Goal: Find specific page/section: Find specific page/section

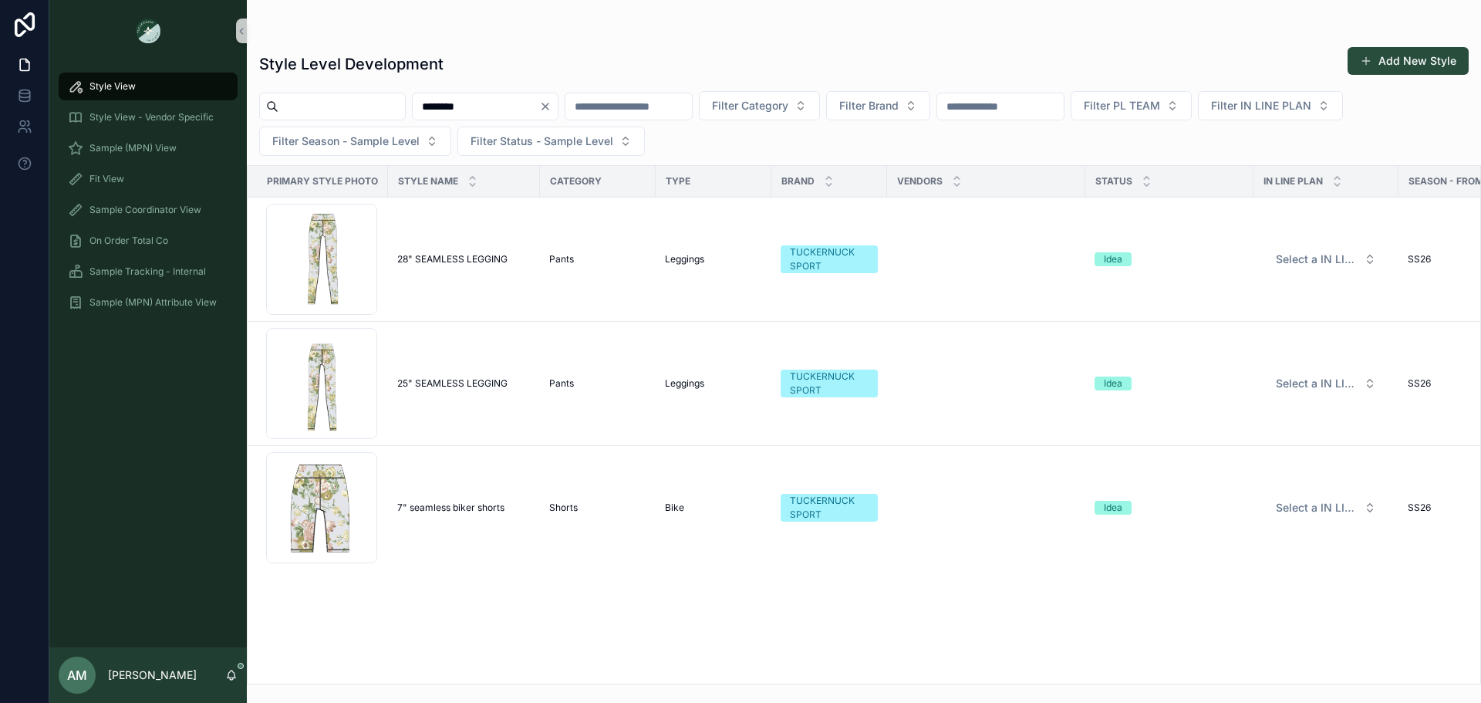
click at [551, 112] on icon "Clear" at bounding box center [545, 106] width 12 height 12
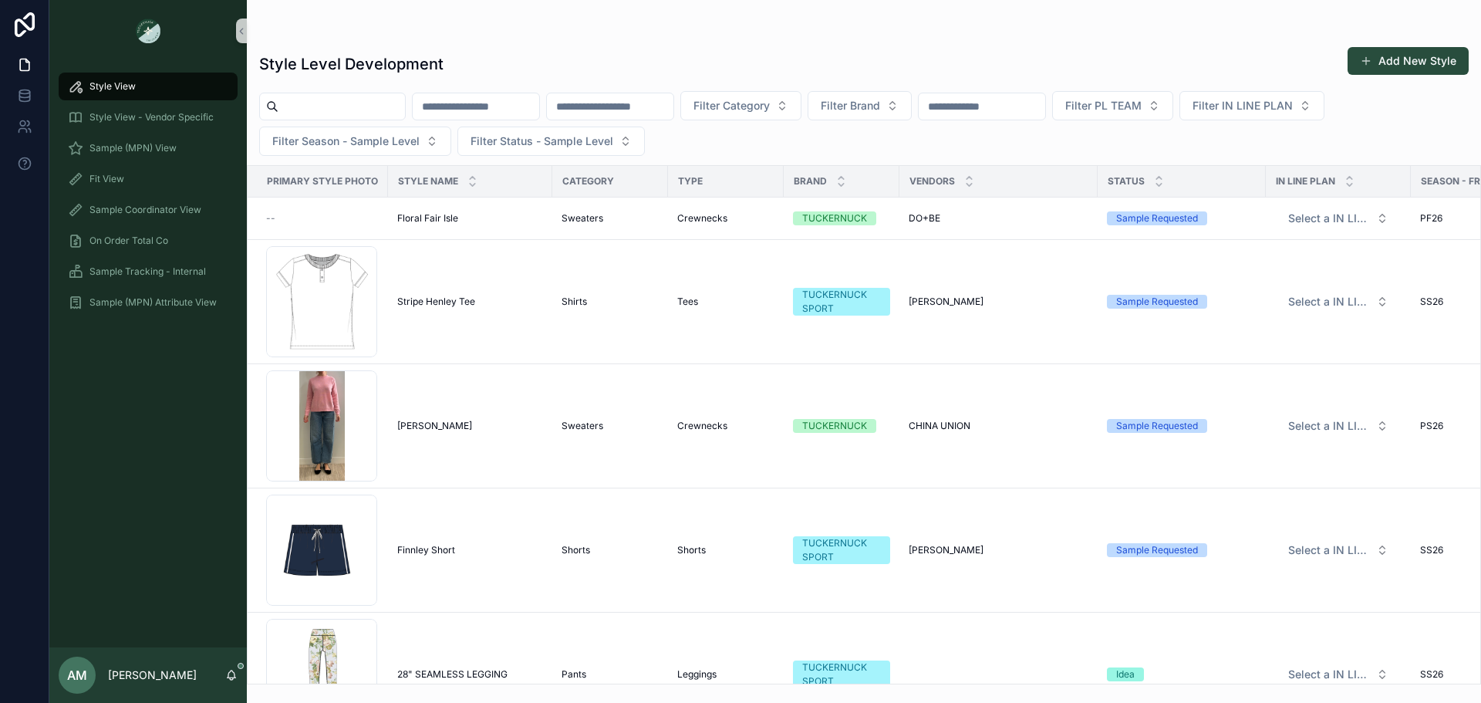
click at [1045, 106] on input "scrollable content" at bounding box center [982, 107] width 126 height 22
click at [195, 158] on div "Sample (MPN) View" at bounding box center [148, 148] width 160 height 25
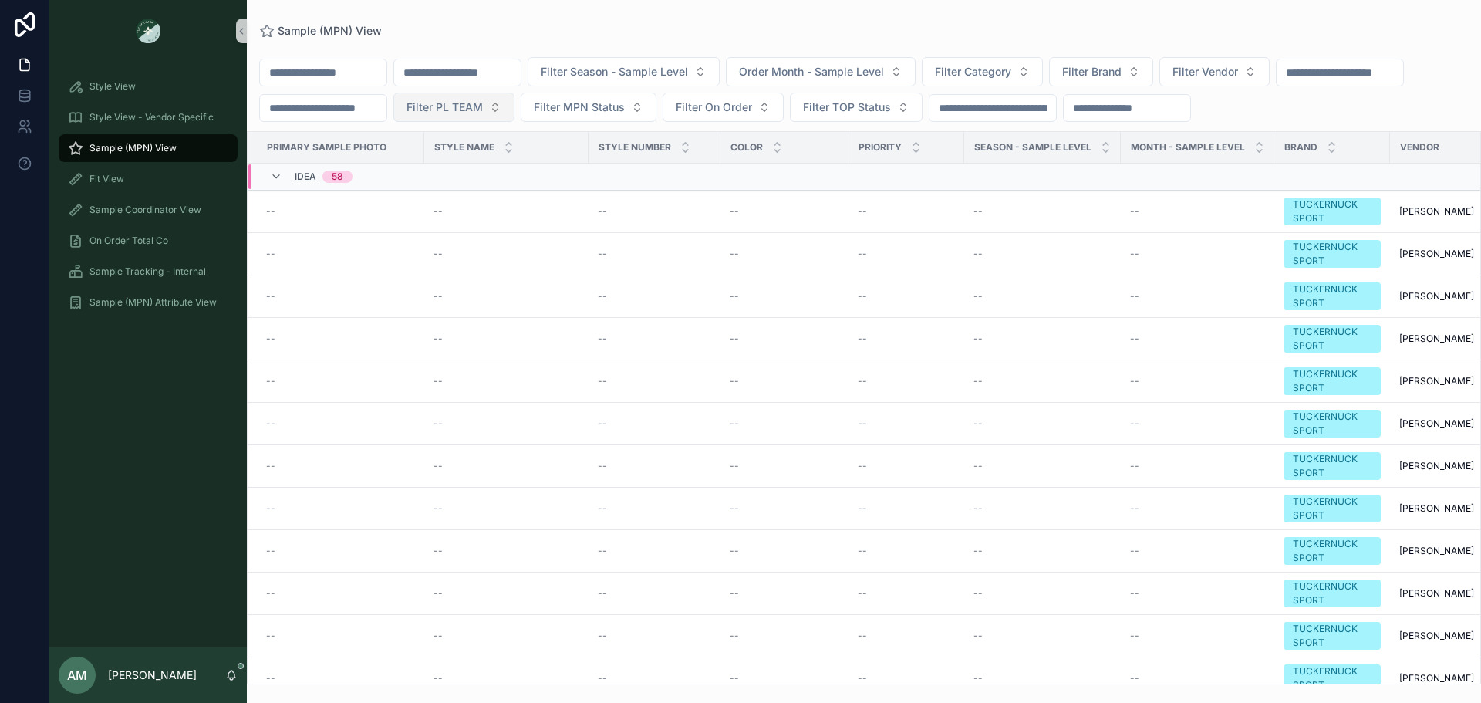
click at [483, 112] on span "Filter PL TEAM" at bounding box center [444, 106] width 76 height 15
click at [636, 185] on div "[GEOGRAPHIC_DATA]" at bounding box center [666, 194] width 185 height 25
click at [1121, 70] on span "Filter Brand" at bounding box center [1091, 71] width 59 height 15
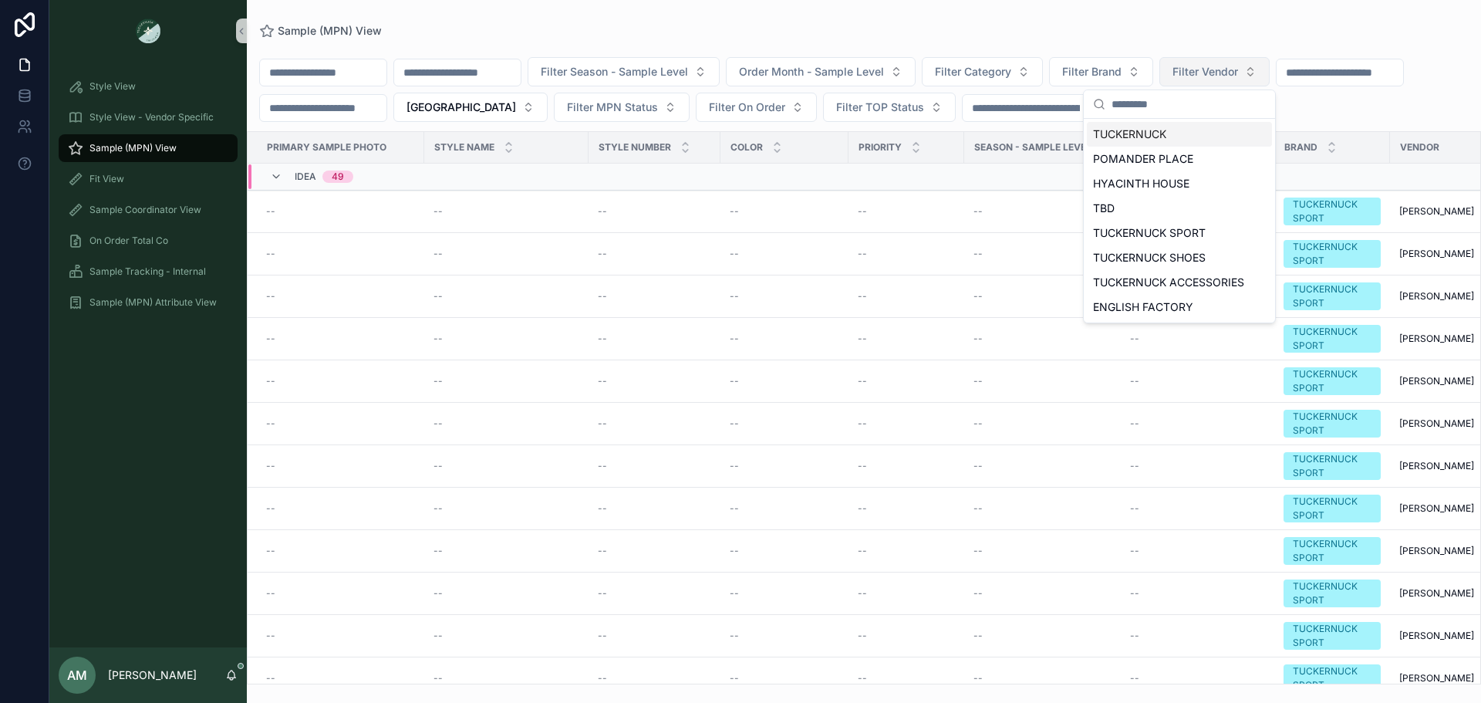
click at [1269, 74] on button "Filter Vendor" at bounding box center [1214, 71] width 110 height 29
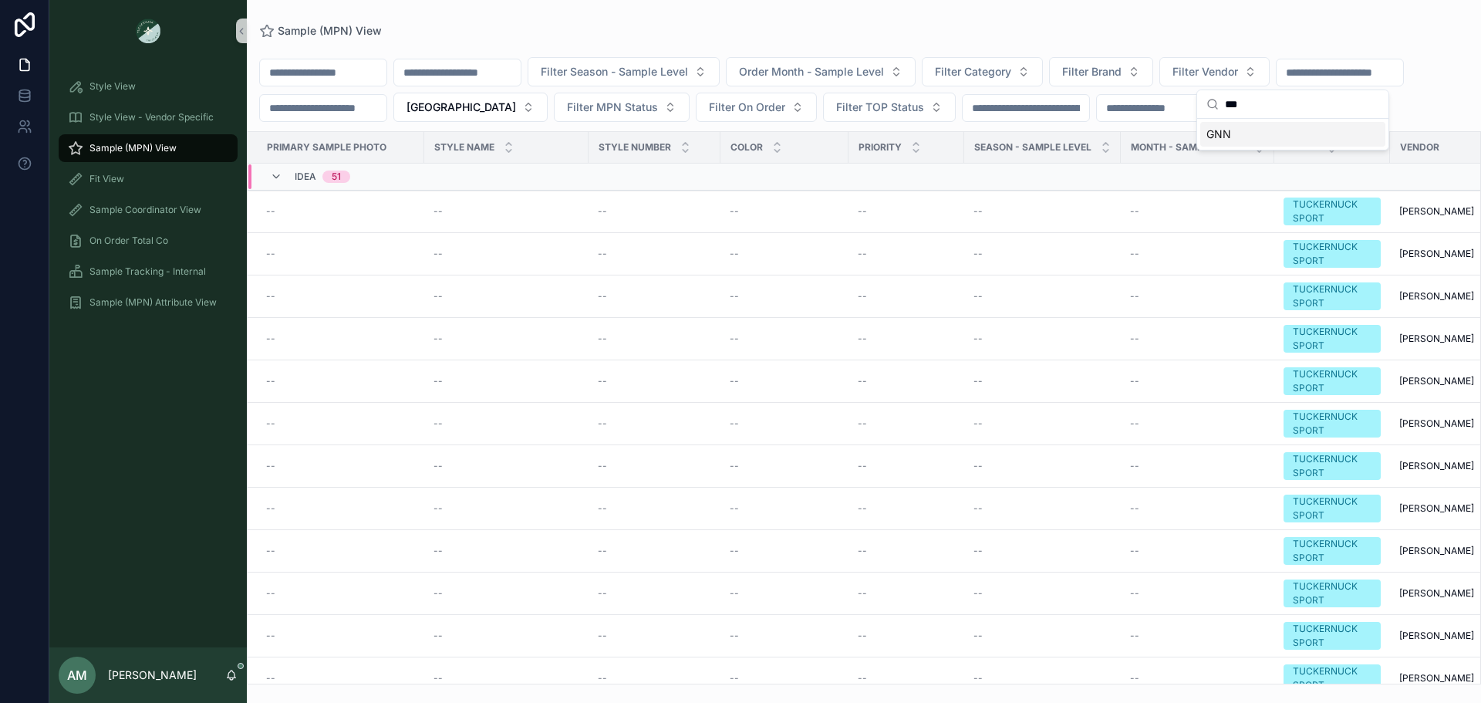
type input "***"
click at [1280, 141] on div "GNN" at bounding box center [1292, 134] width 185 height 25
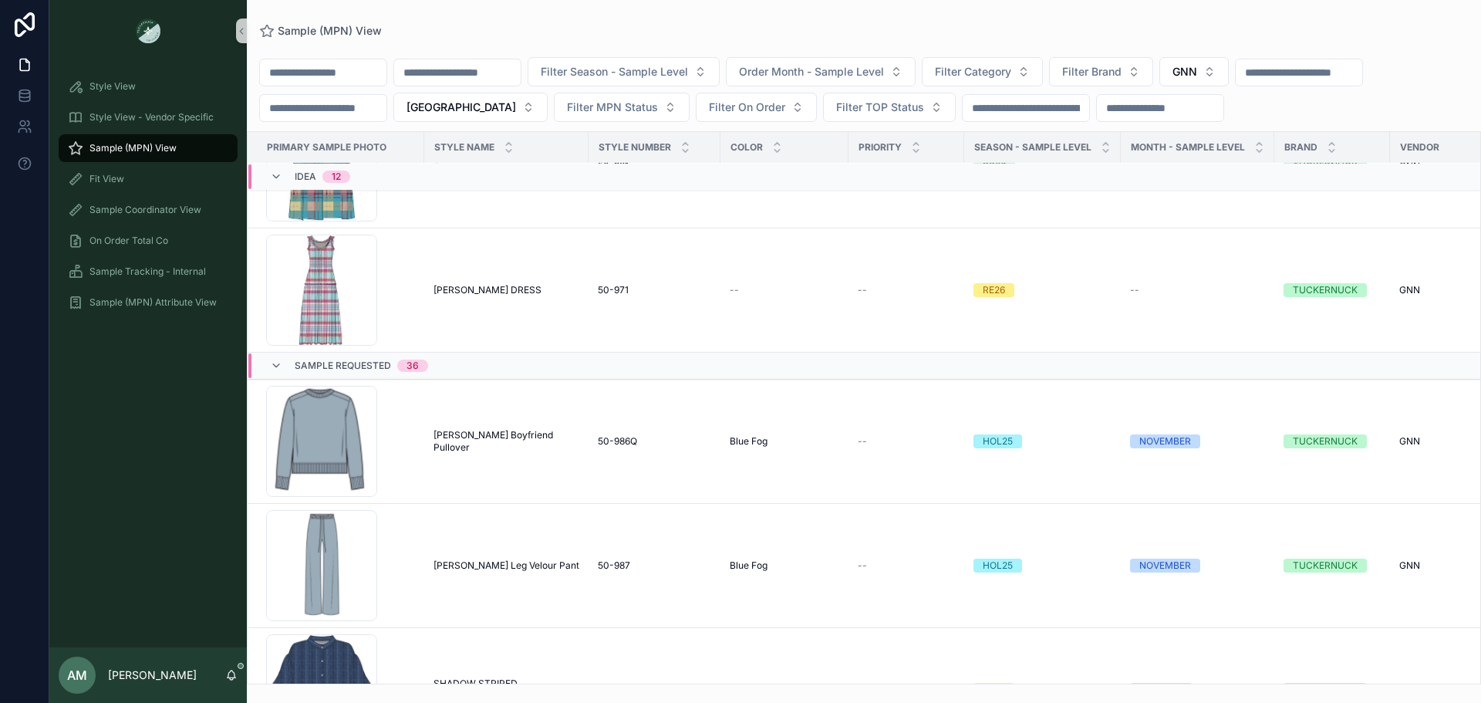
scroll to position [1564, 0]
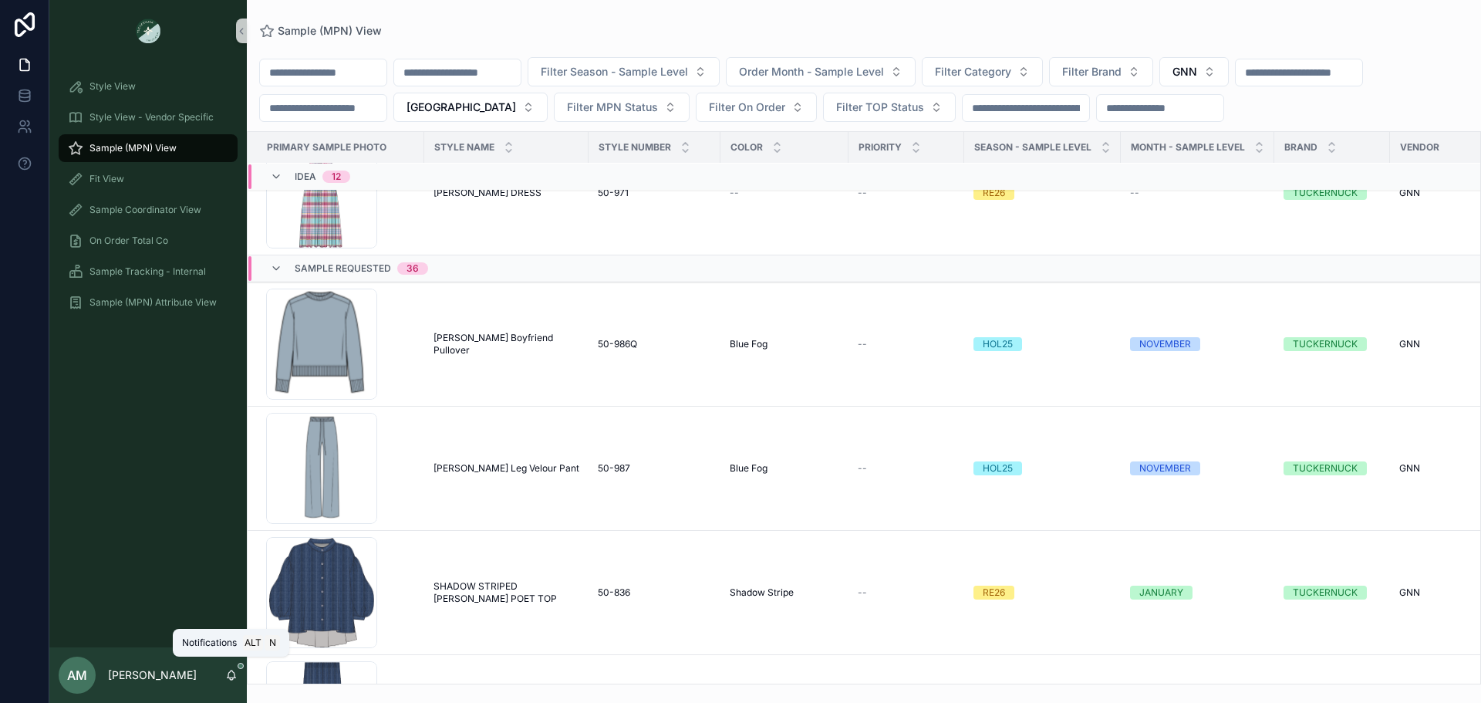
click at [234, 674] on icon "scrollable content" at bounding box center [232, 673] width 8 height 7
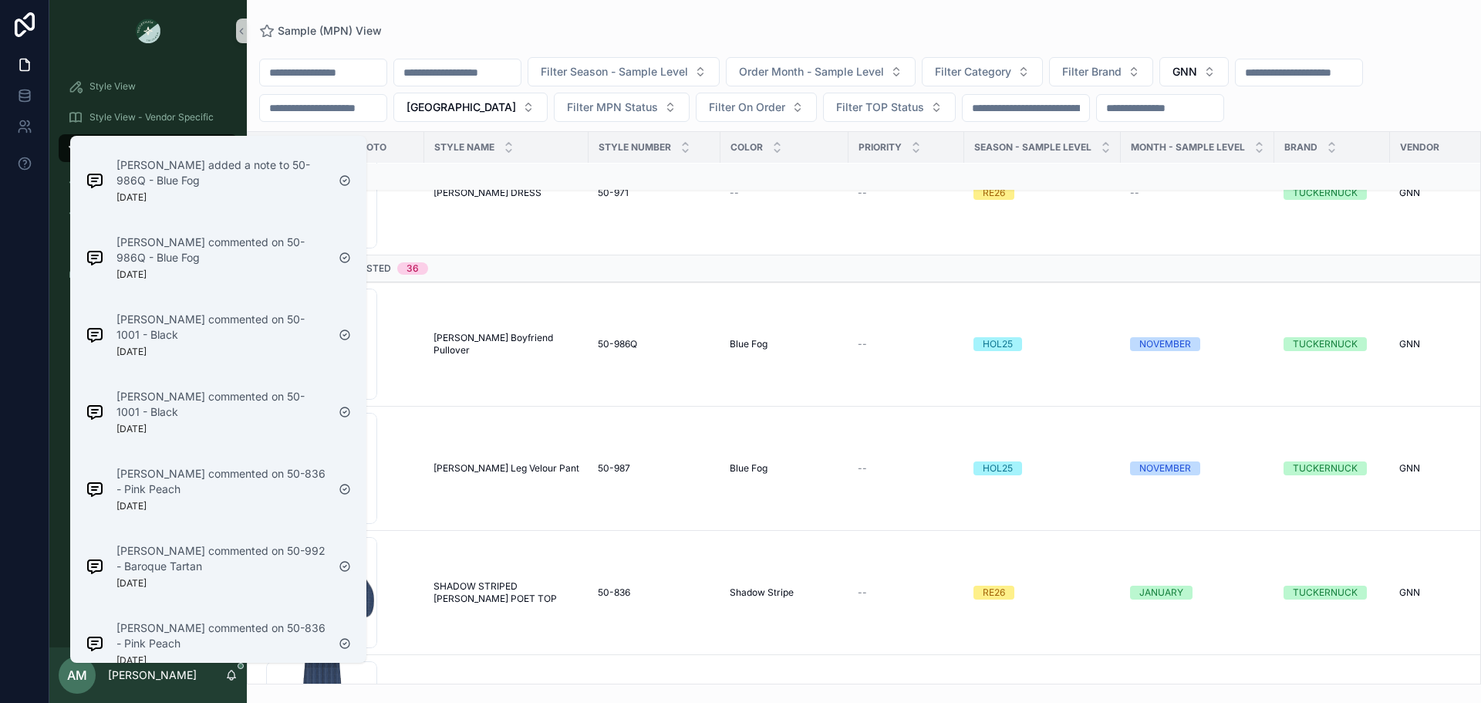
scroll to position [925, 0]
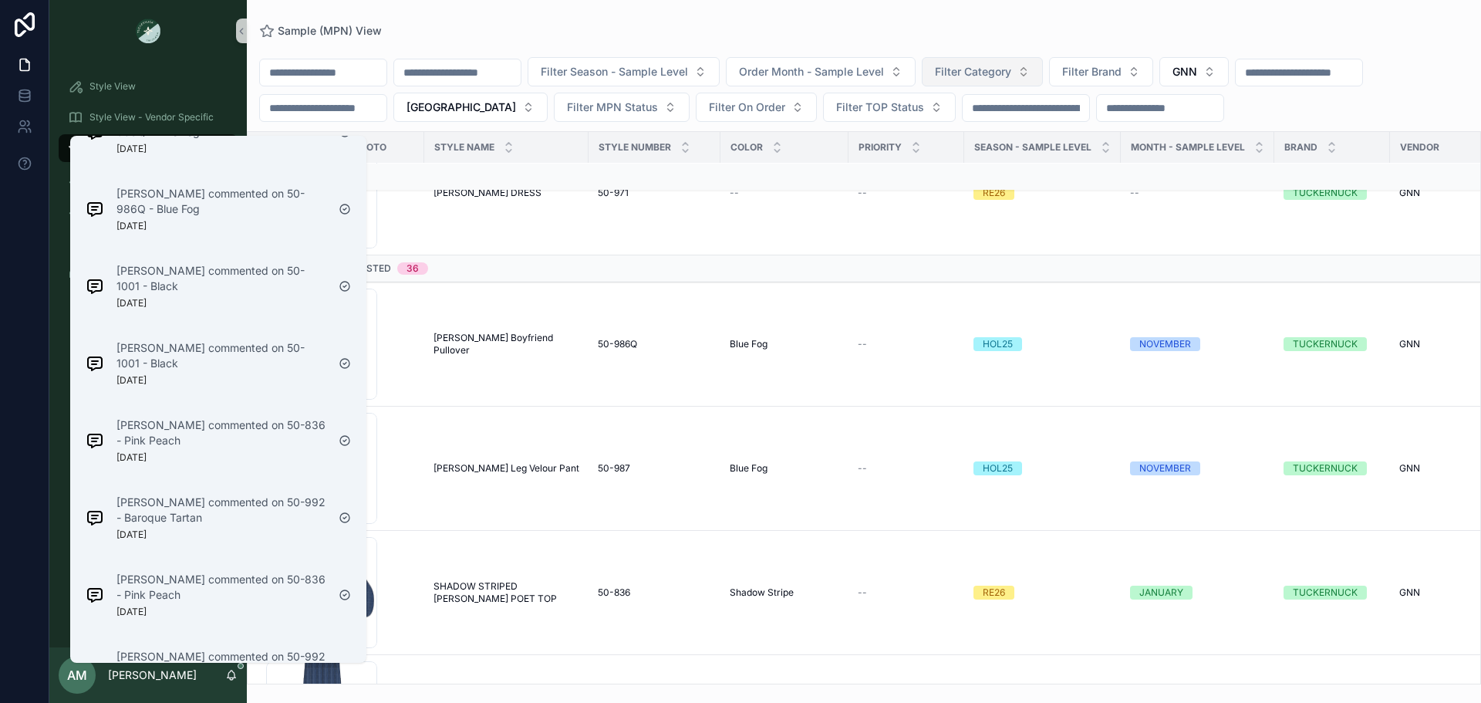
click at [1011, 78] on span "Filter Category" at bounding box center [973, 71] width 76 height 15
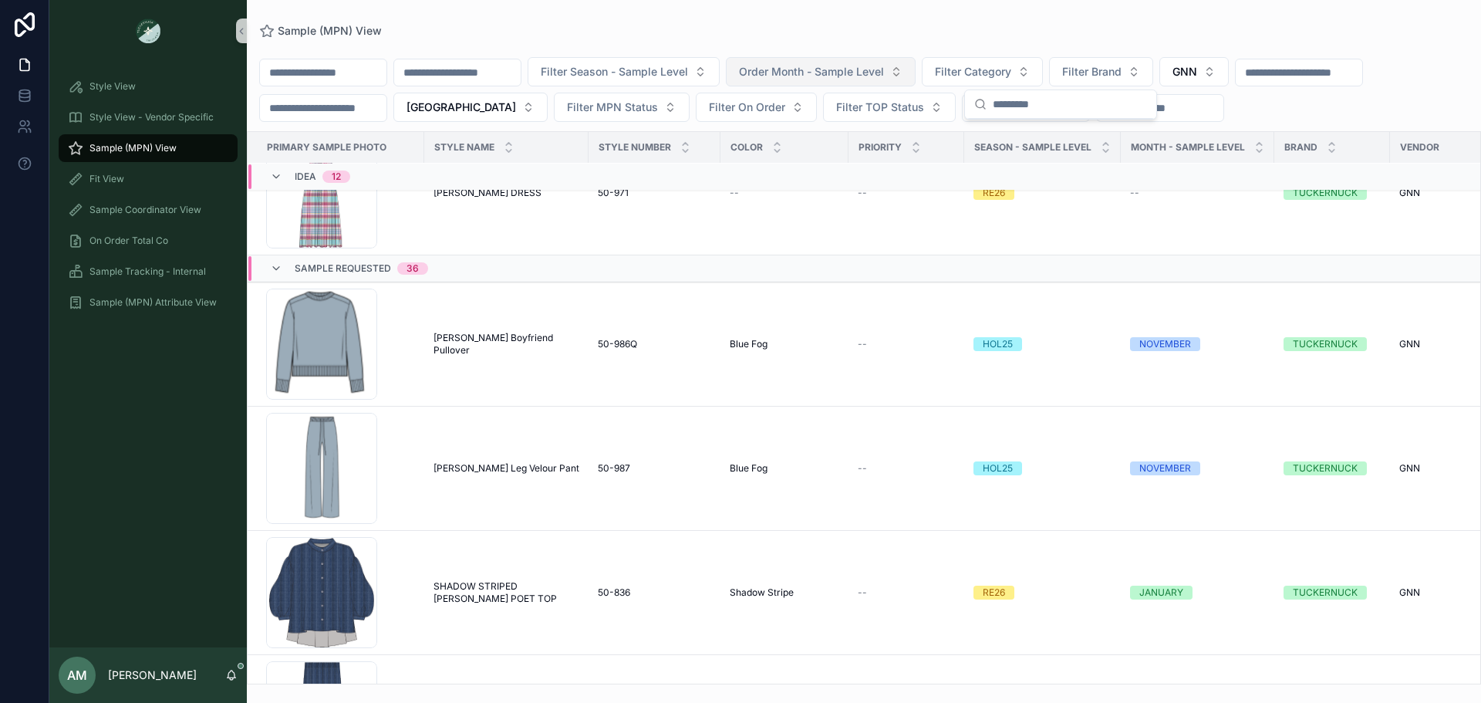
click at [865, 72] on span "Order Month - Sample Level" at bounding box center [811, 71] width 145 height 15
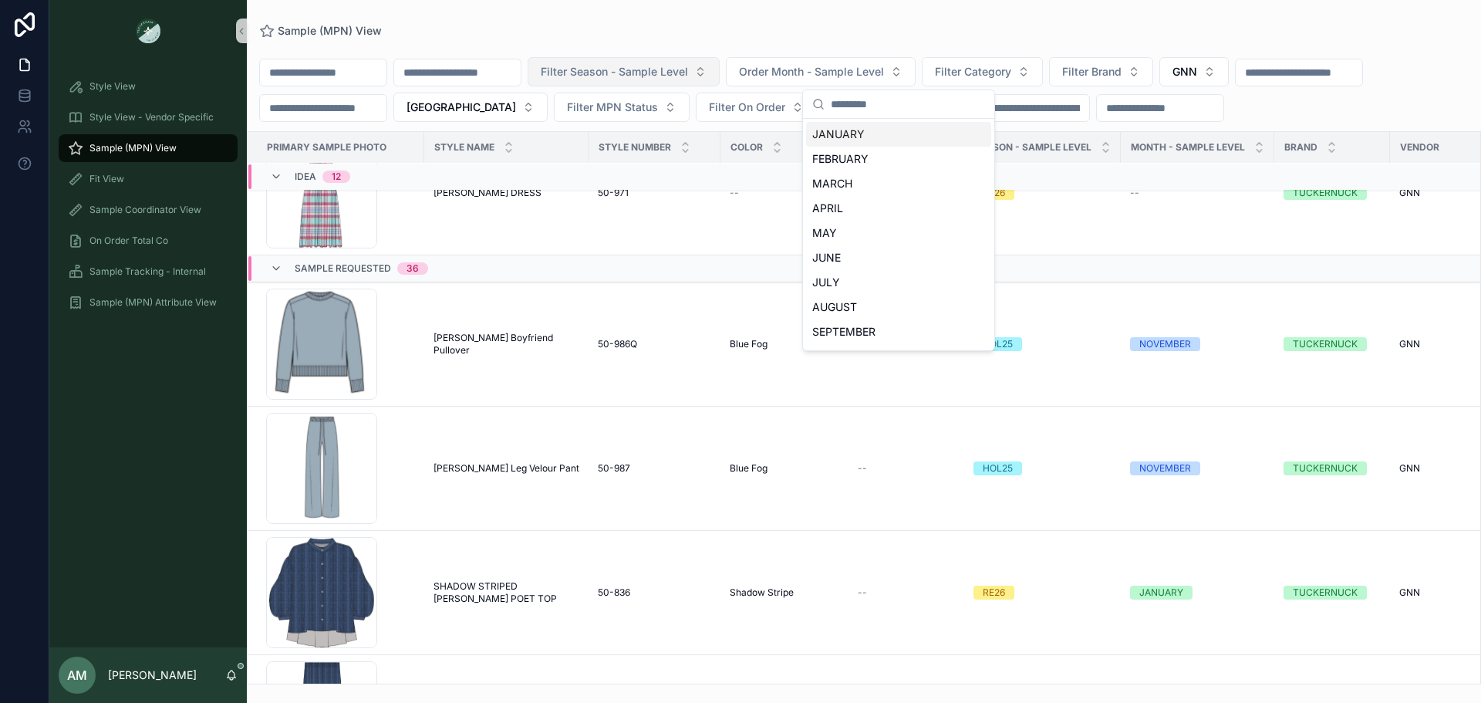
click at [688, 65] on span "Filter Season - Sample Level" at bounding box center [614, 71] width 147 height 15
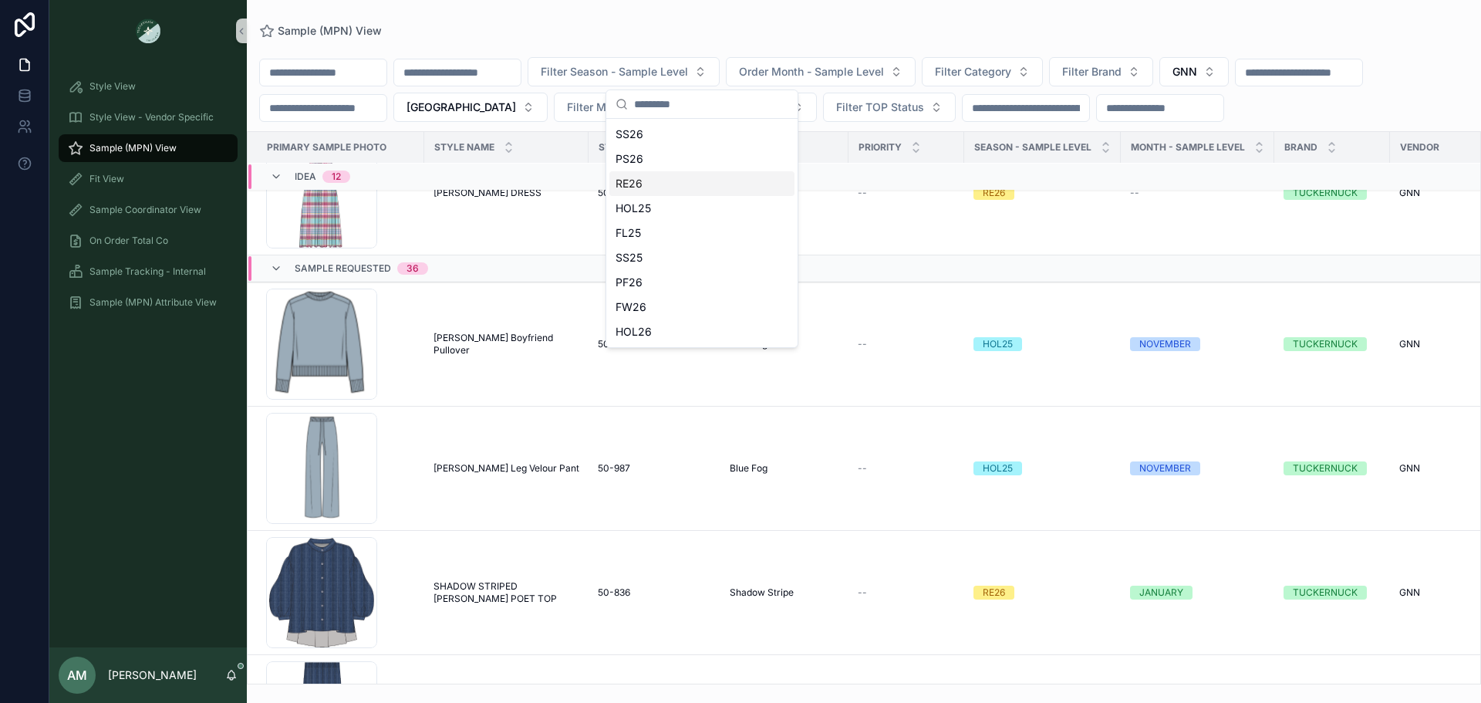
click at [689, 190] on div "RE26" at bounding box center [701, 183] width 185 height 25
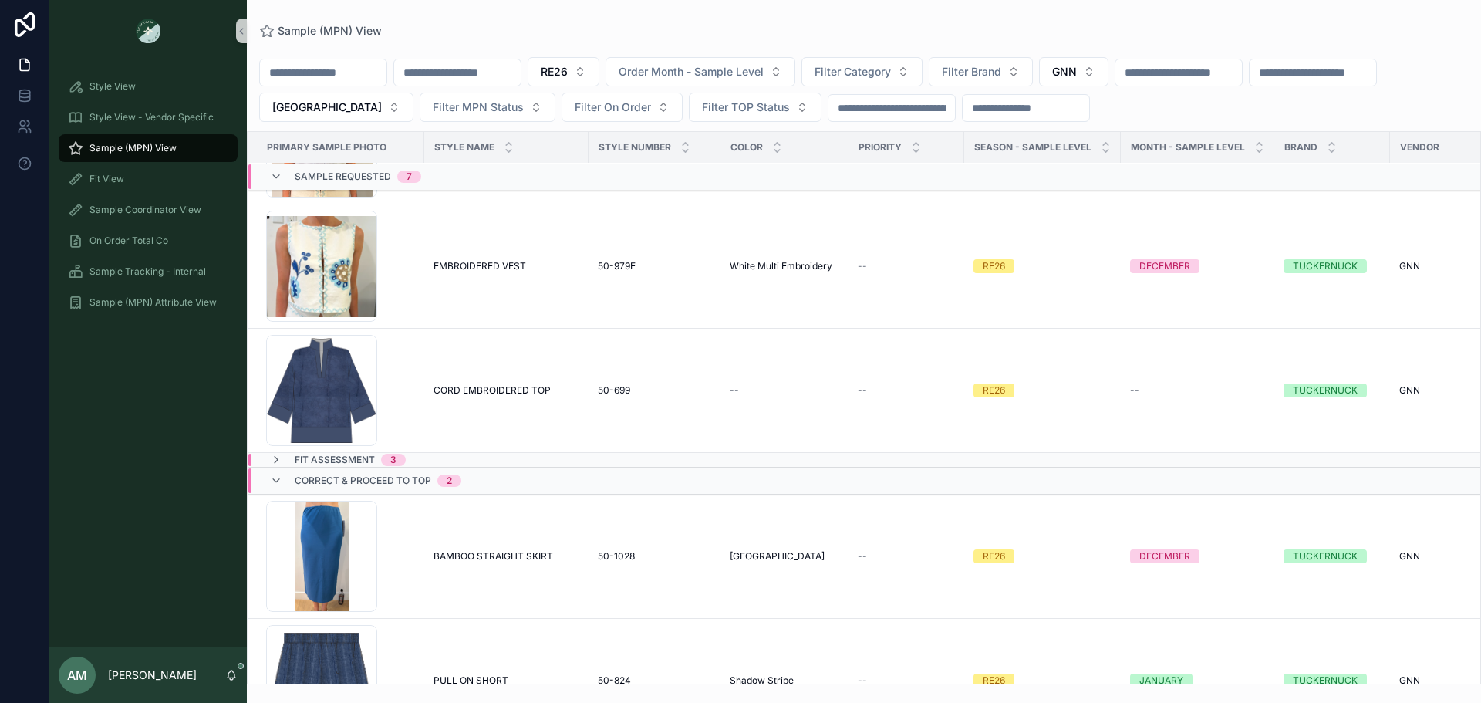
scroll to position [1410, 0]
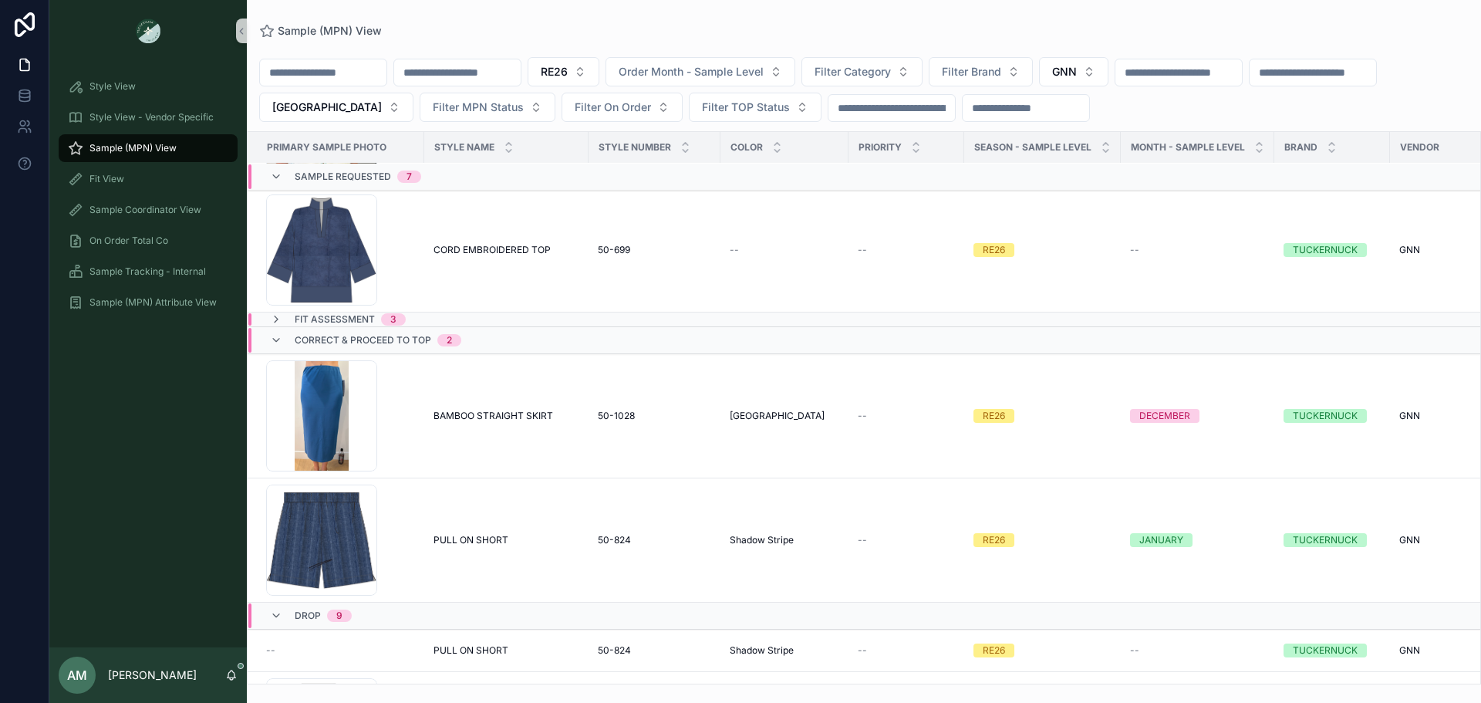
click at [446, 322] on div "Fit Assessment 3" at bounding box center [483, 319] width 471 height 12
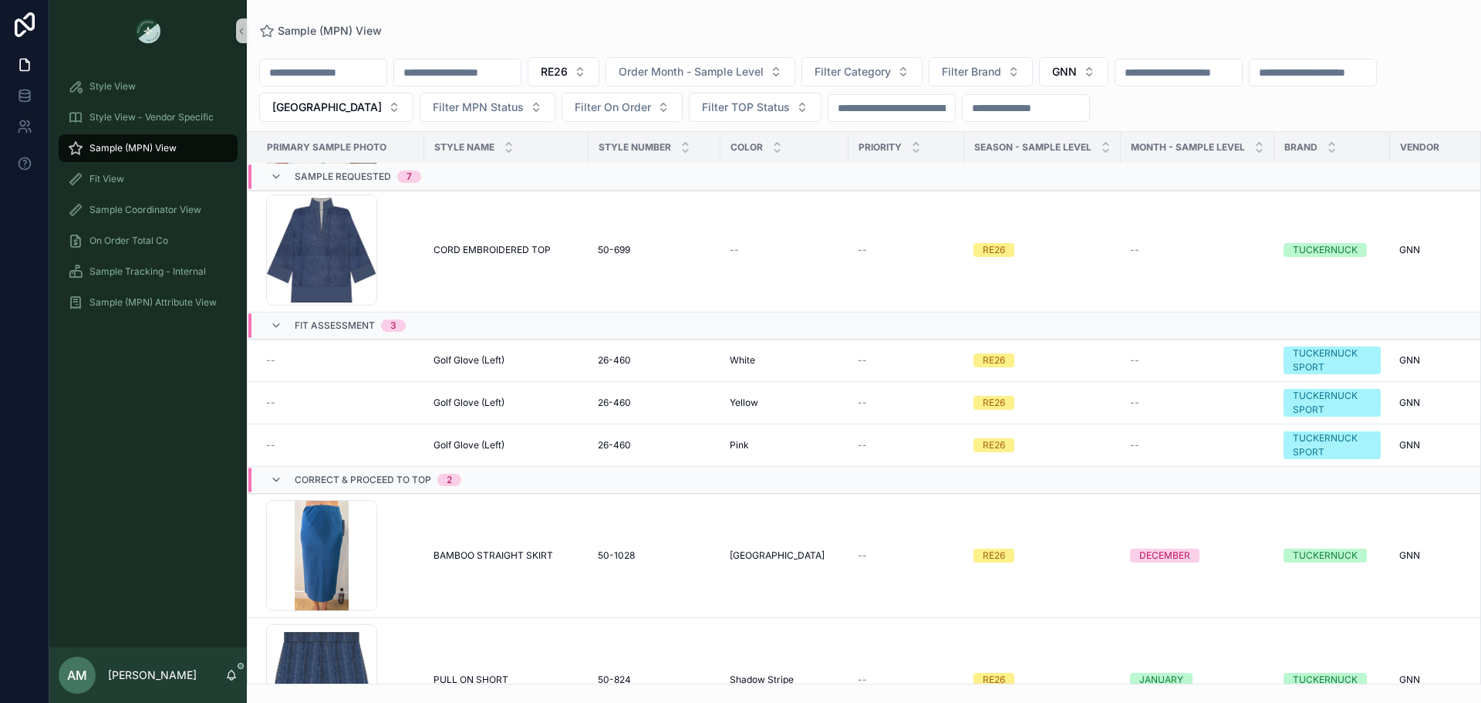
click at [446, 322] on div "Fit Assessment 3" at bounding box center [483, 325] width 471 height 25
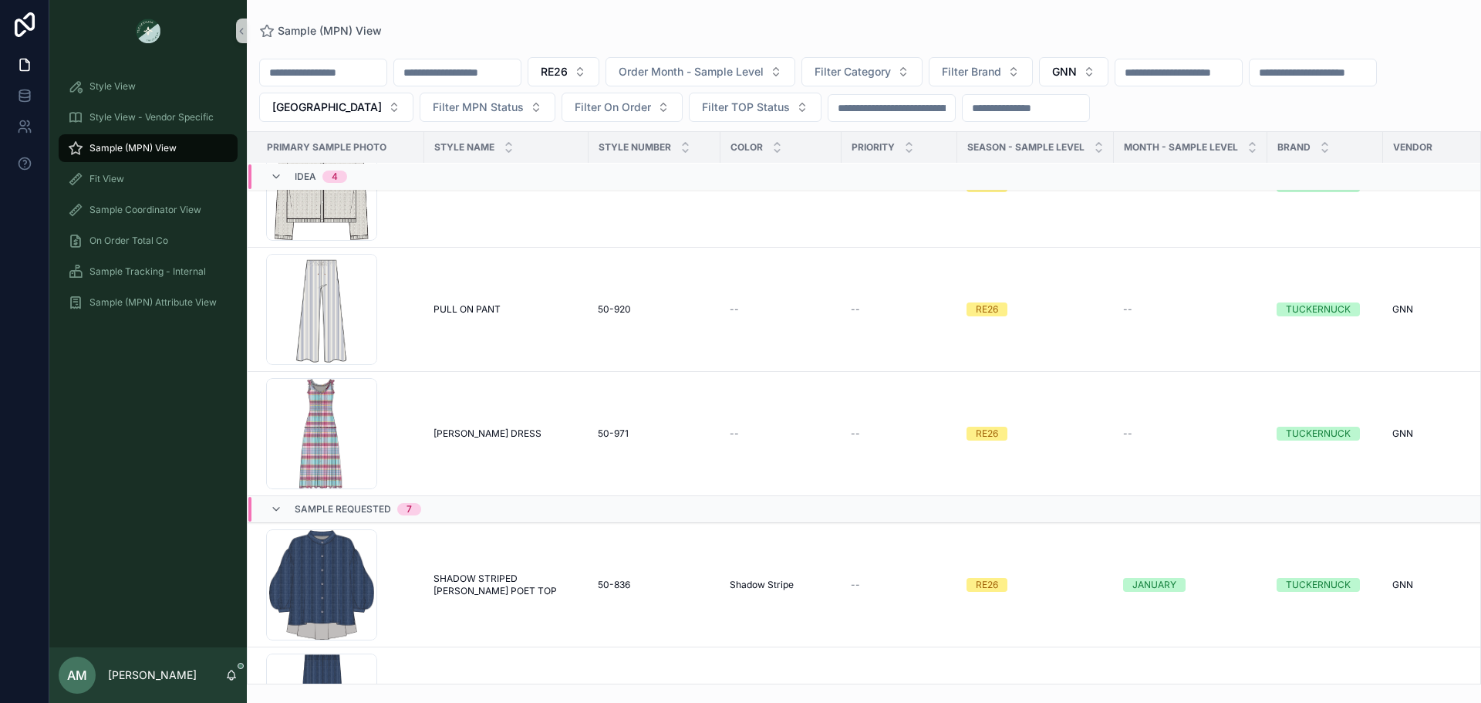
scroll to position [540, 0]
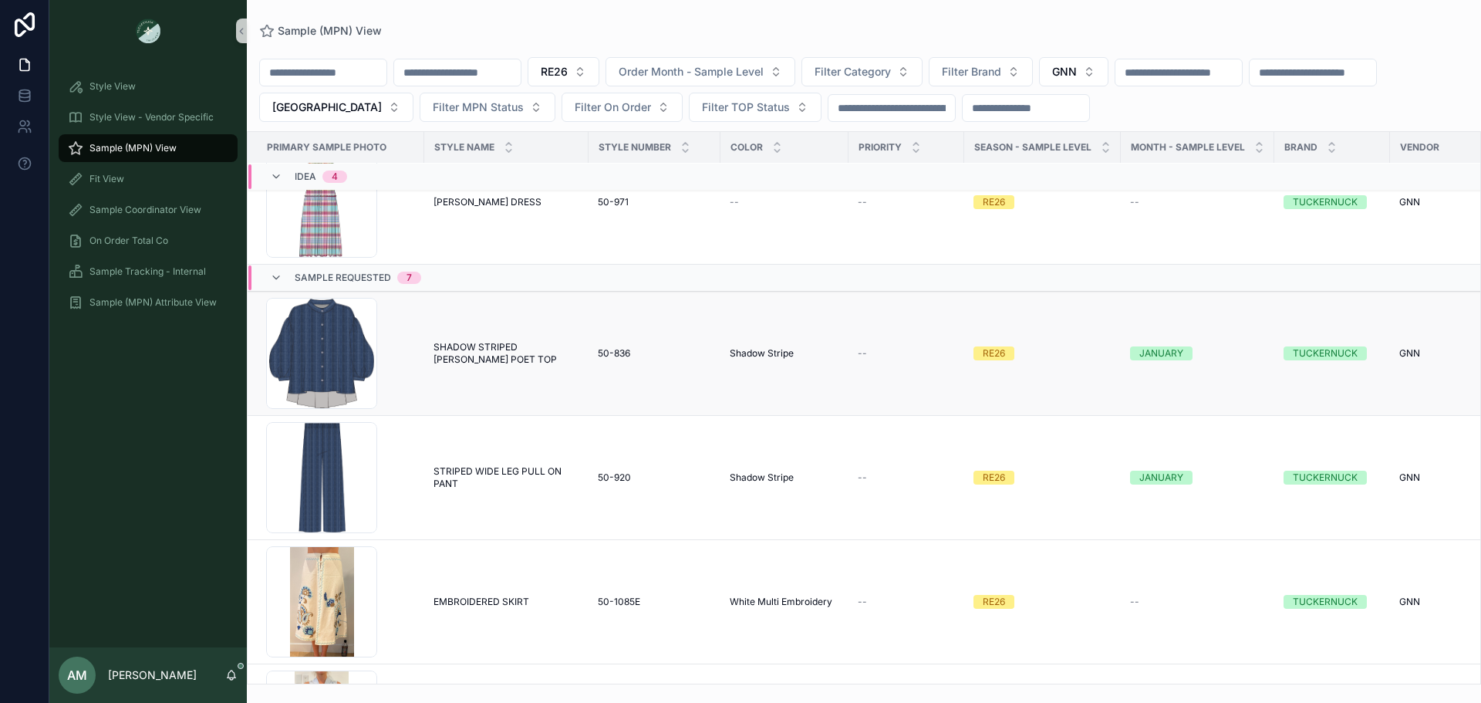
click at [521, 350] on span "SHADOW STRIPED [PERSON_NAME] POET TOP" at bounding box center [506, 353] width 146 height 25
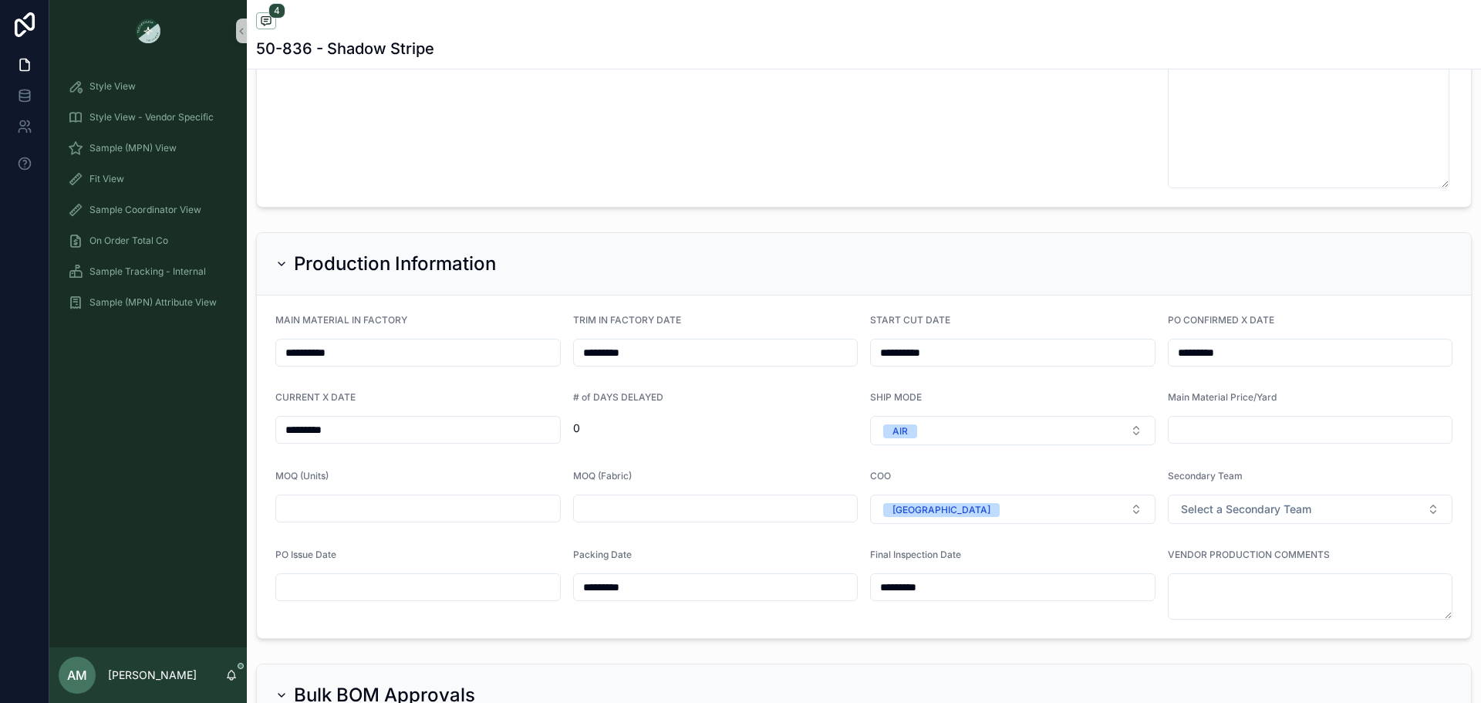
scroll to position [3933, 0]
